Goal: Task Accomplishment & Management: Use online tool/utility

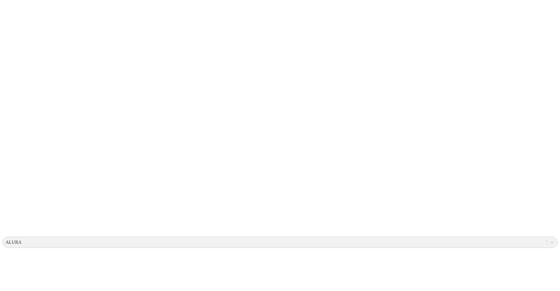
click at [12, 110] on icon at bounding box center [11, 119] width 18 height 18
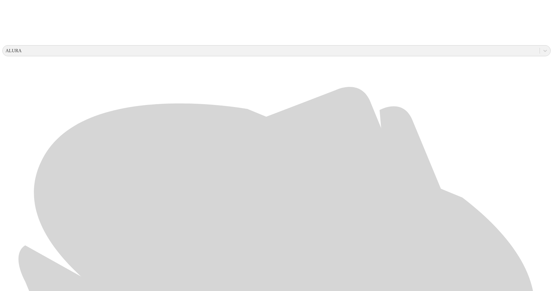
scroll to position [199, 0]
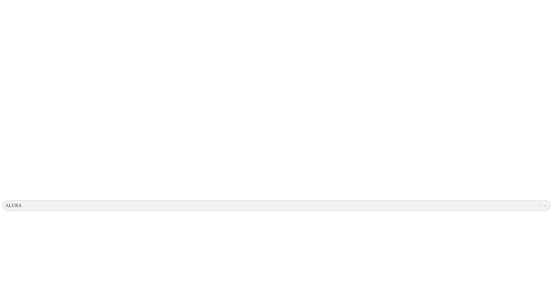
scroll to position [0, 0]
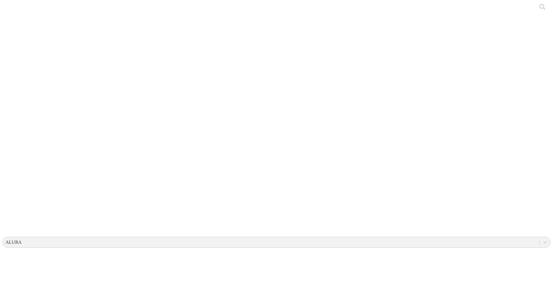
click at [11, 110] on icon at bounding box center [11, 119] width 18 height 18
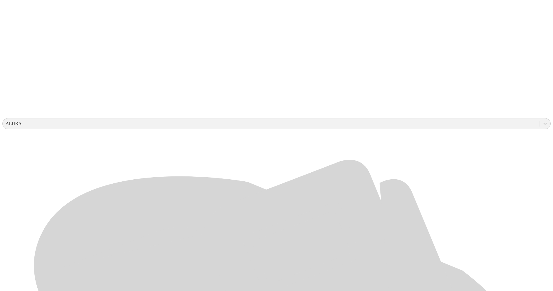
scroll to position [119, 0]
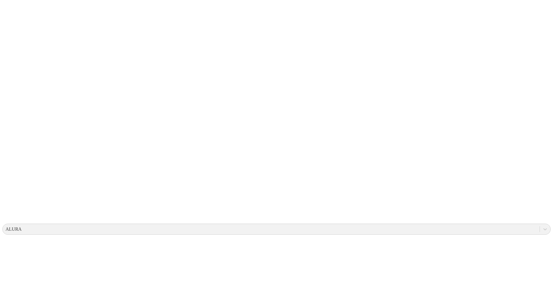
scroll to position [0, 0]
